Goal: Task Accomplishment & Management: Manage account settings

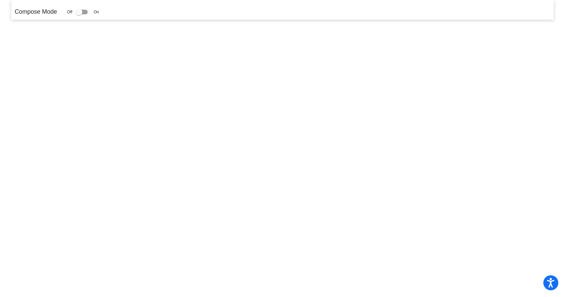
click at [88, 12] on div at bounding box center [82, 12] width 12 height 5
click at [79, 14] on input "checkbox" at bounding box center [79, 14] width 0 height 0
click at [87, 11] on div at bounding box center [82, 12] width 12 height 5
click at [79, 14] on input "checkbox" at bounding box center [79, 14] width 0 height 0
click at [87, 10] on div at bounding box center [82, 12] width 12 height 5
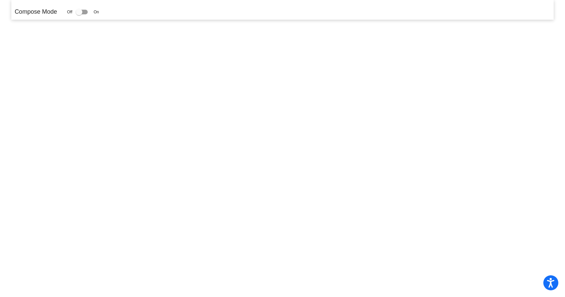
click at [79, 14] on input "checkbox" at bounding box center [79, 14] width 0 height 0
click at [87, 10] on div at bounding box center [82, 12] width 12 height 5
click at [79, 14] on input "checkbox" at bounding box center [79, 14] width 0 height 0
click at [77, 10] on div at bounding box center [79, 12] width 7 height 7
click at [79, 14] on input "checkbox" at bounding box center [79, 14] width 0 height 0
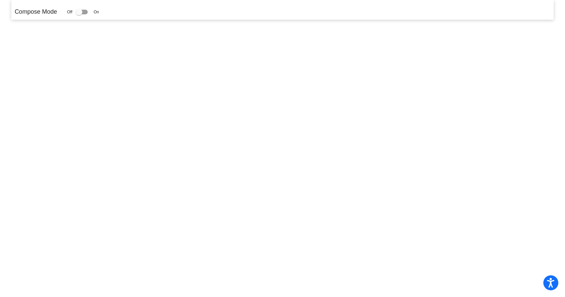
checkbox input "true"
drag, startPoint x: 77, startPoint y: 10, endPoint x: 118, endPoint y: 9, distance: 40.7
click at [118, 9] on div "Compose Mode Off On" at bounding box center [283, 11] width 536 height 9
